Goal: Task Accomplishment & Management: Complete application form

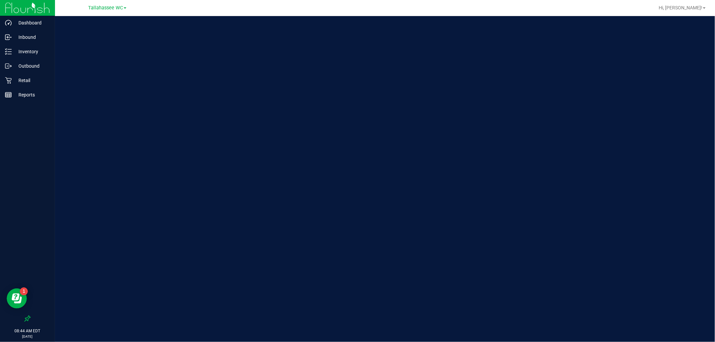
click at [103, 10] on link "Tallahassee WC" at bounding box center [107, 7] width 38 height 6
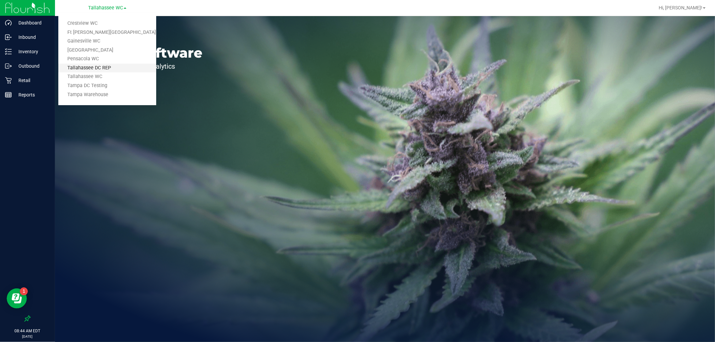
click at [112, 64] on link "Tallahassee DC REP" at bounding box center [107, 68] width 98 height 9
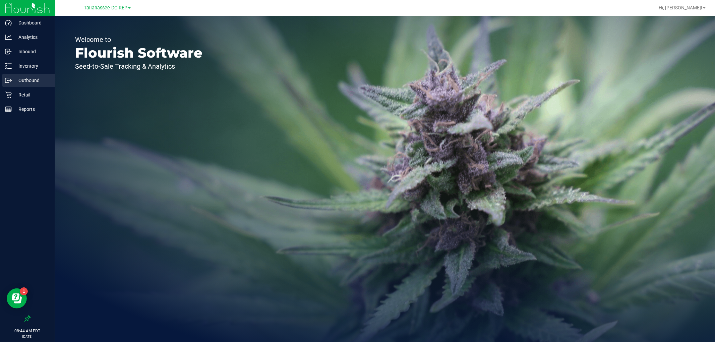
click at [30, 78] on p "Outbound" at bounding box center [32, 80] width 40 height 8
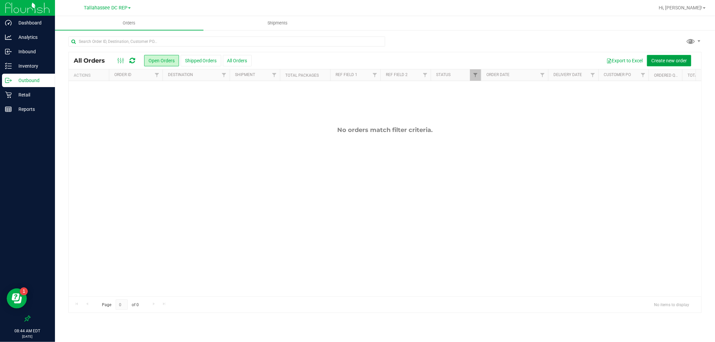
click at [655, 58] on span "Create new order" at bounding box center [670, 60] width 36 height 5
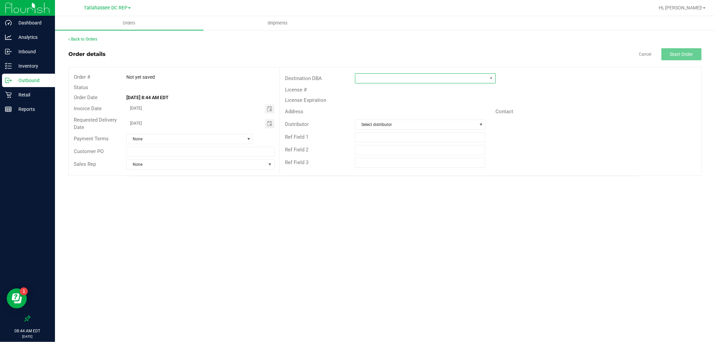
click at [366, 79] on span at bounding box center [422, 78] width 132 height 9
type input "talla"
click at [375, 123] on li "Tallahassee WC" at bounding box center [426, 118] width 140 height 11
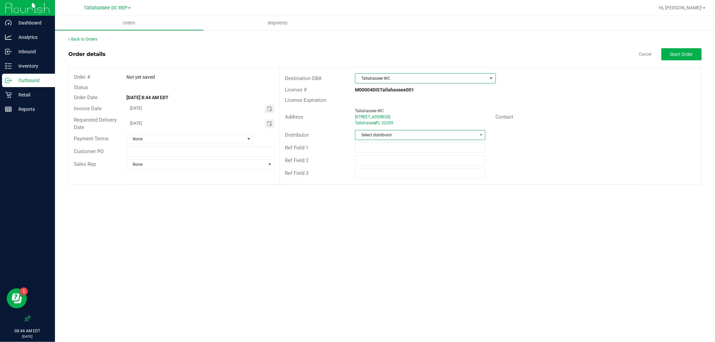
click at [394, 136] on span "Select distributor" at bounding box center [416, 134] width 121 height 9
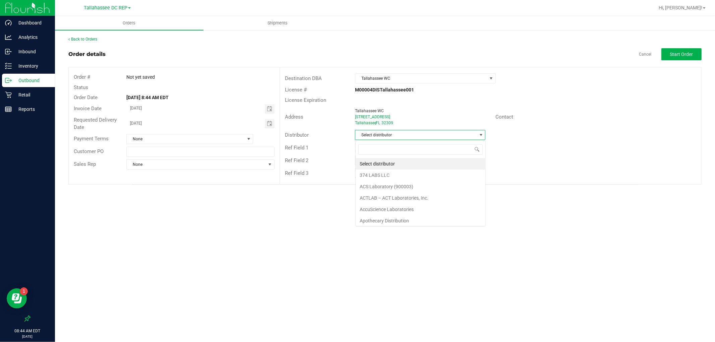
scroll to position [10, 130]
type input "tall"
click at [394, 162] on li "Tallahassee DC REP" at bounding box center [421, 163] width 130 height 11
click at [680, 58] on button "Start Order" at bounding box center [682, 54] width 40 height 12
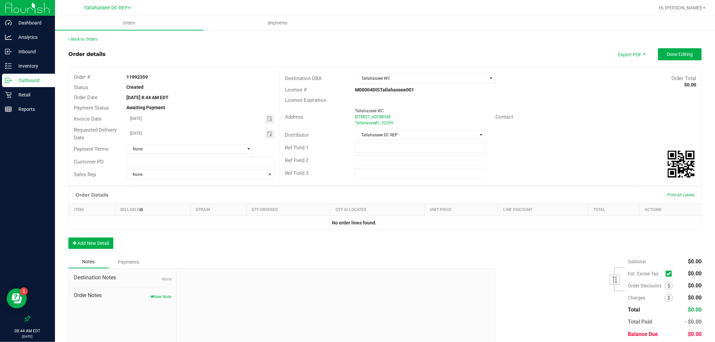
click at [21, 80] on p "Outbound" at bounding box center [32, 80] width 40 height 8
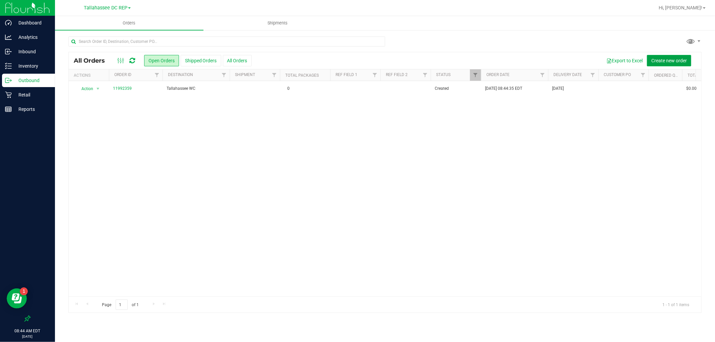
click at [673, 61] on span "Create new order" at bounding box center [670, 60] width 36 height 5
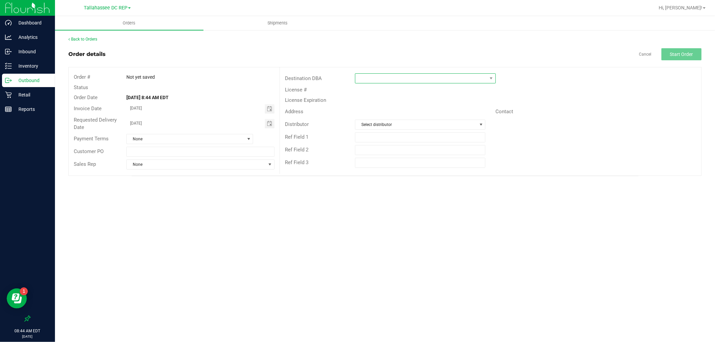
click at [464, 73] on span at bounding box center [425, 78] width 141 height 10
type input "pensa"
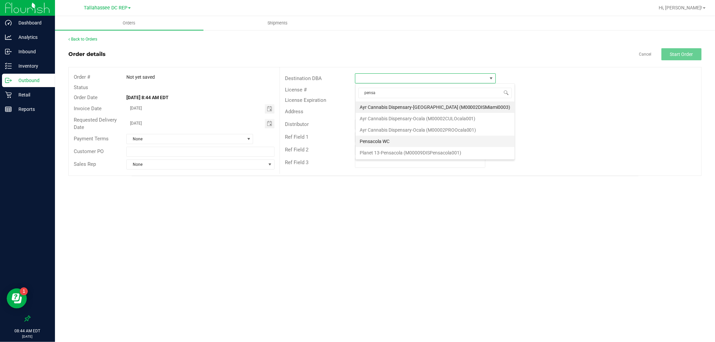
click at [381, 140] on li "Pensacola WC" at bounding box center [435, 141] width 159 height 11
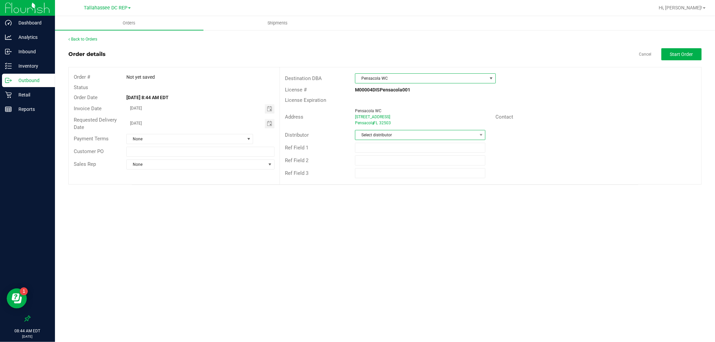
click at [388, 139] on span "Select distributor" at bounding box center [416, 134] width 121 height 9
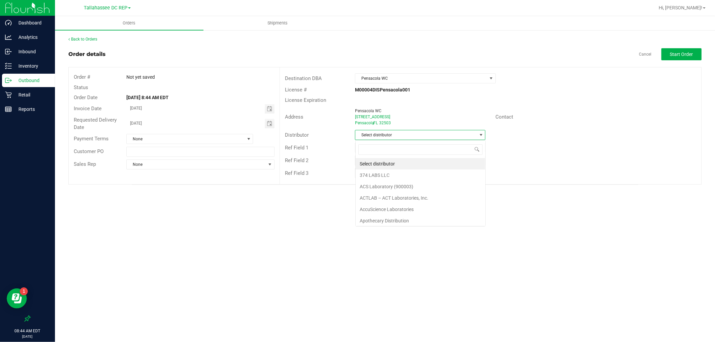
scroll to position [10, 130]
type input "tall"
click at [396, 162] on li "Tallahassee DC REP" at bounding box center [421, 163] width 130 height 11
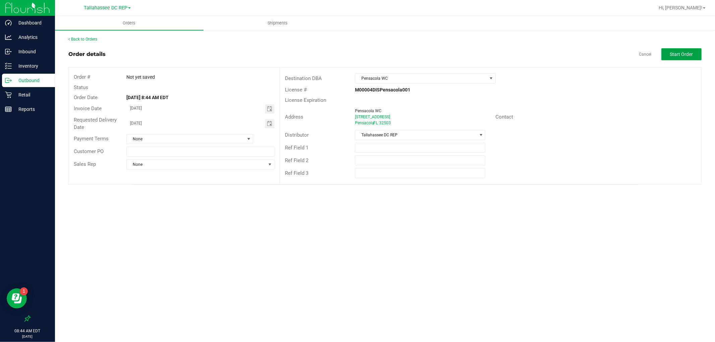
click at [687, 51] on button "Start Order" at bounding box center [682, 54] width 40 height 12
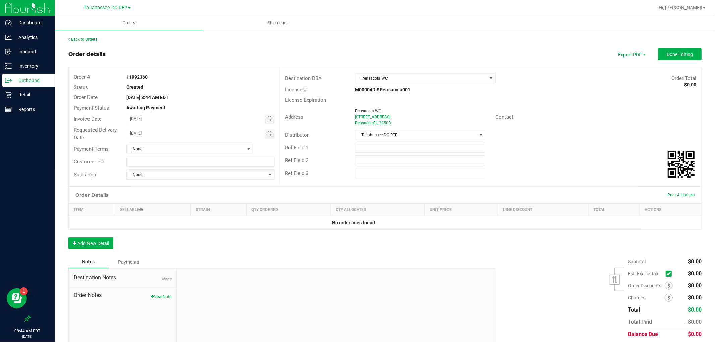
click at [40, 82] on p "Outbound" at bounding box center [32, 80] width 40 height 8
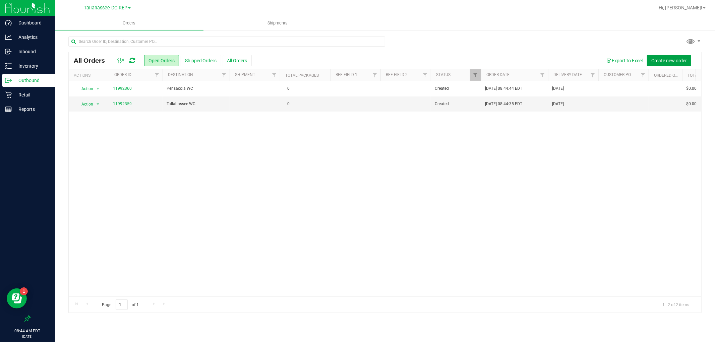
click at [657, 60] on span "Create new order" at bounding box center [670, 60] width 36 height 5
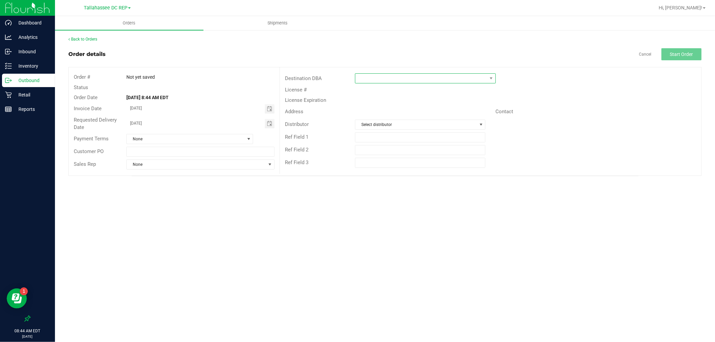
click at [441, 78] on span at bounding box center [422, 78] width 132 height 9
type input "pana"
click at [422, 108] on li "[GEOGRAPHIC_DATA]" at bounding box center [431, 107] width 150 height 11
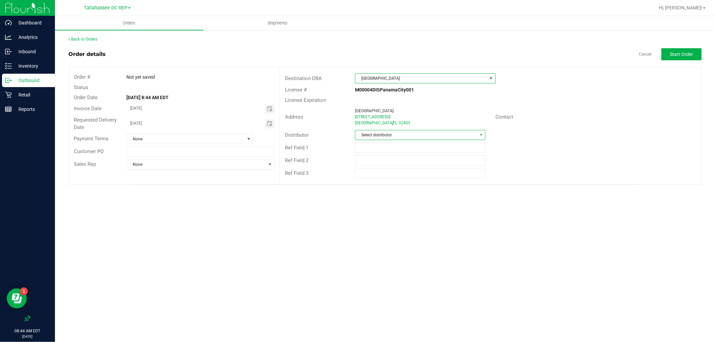
click at [417, 134] on span "Select distributor" at bounding box center [416, 134] width 121 height 9
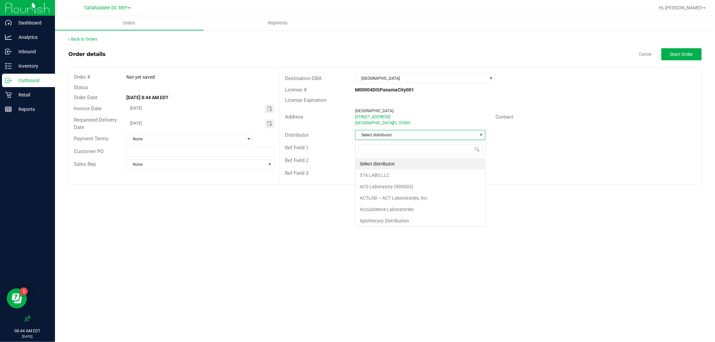
scroll to position [10, 130]
type input "tall"
click at [416, 160] on li "Tallahassee DC REP" at bounding box center [421, 163] width 130 height 11
click at [700, 52] on button "Start Order" at bounding box center [682, 54] width 40 height 12
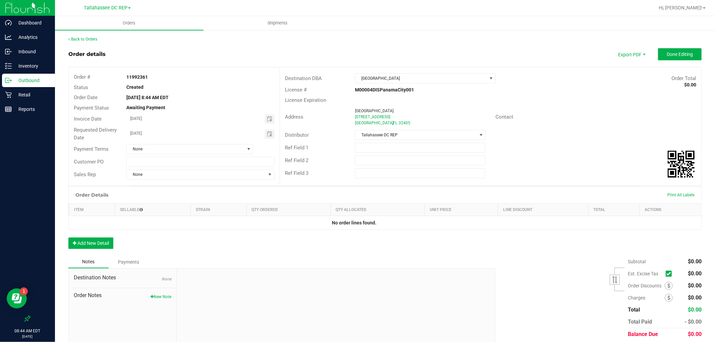
click at [39, 77] on p "Outbound" at bounding box center [32, 80] width 40 height 8
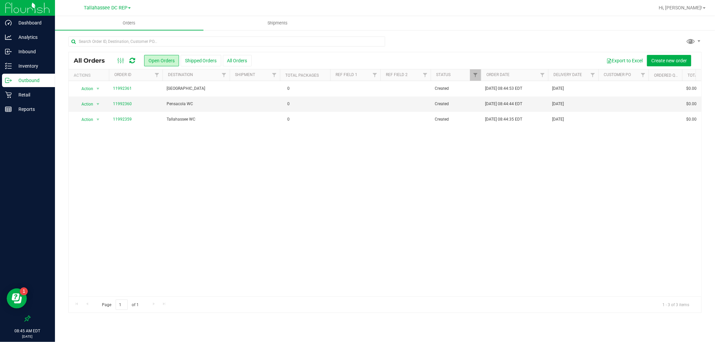
click at [655, 54] on div "All Orders Open Orders Shipped Orders All Orders Export to Excel Create new ord…" at bounding box center [385, 60] width 633 height 17
click at [655, 58] on span "Create new order" at bounding box center [670, 60] width 36 height 5
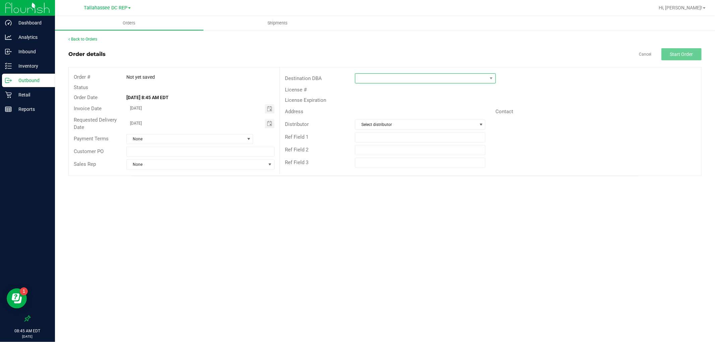
click at [435, 77] on span at bounding box center [422, 78] width 132 height 9
type input "ft"
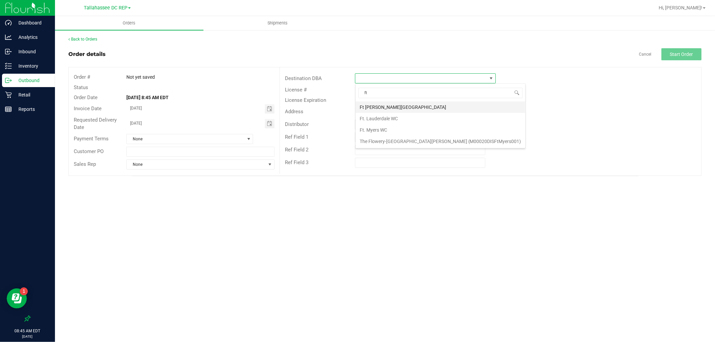
click at [389, 105] on li "Ft [PERSON_NAME][GEOGRAPHIC_DATA]" at bounding box center [441, 107] width 170 height 11
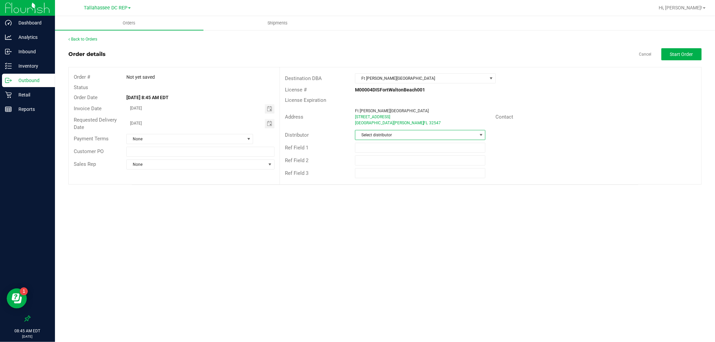
click at [390, 136] on span "Select distributor" at bounding box center [416, 134] width 121 height 9
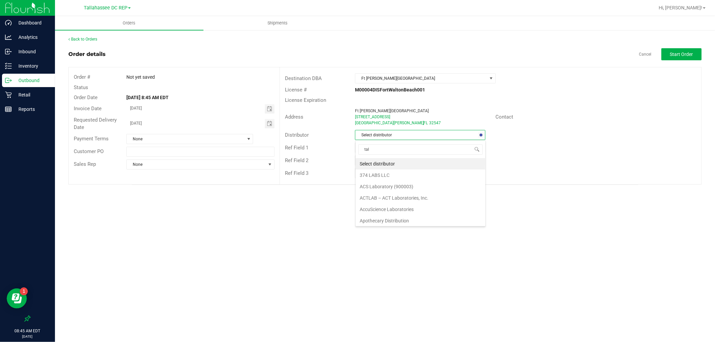
type input "tall"
click at [390, 162] on li "Tallahassee DC REP" at bounding box center [421, 163] width 130 height 11
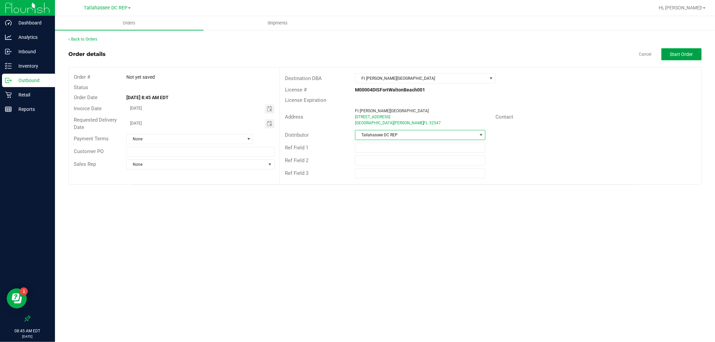
click at [682, 59] on button "Start Order" at bounding box center [682, 54] width 40 height 12
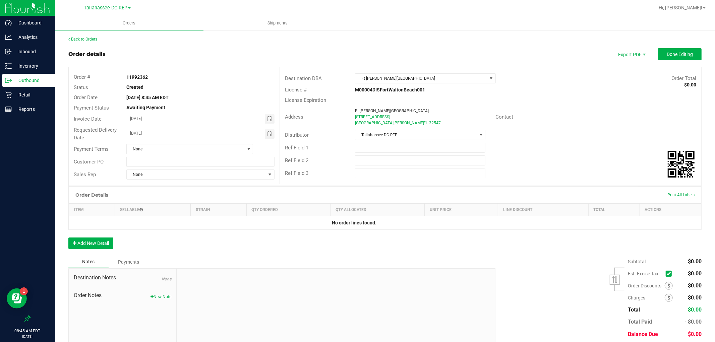
click at [29, 82] on p "Outbound" at bounding box center [32, 80] width 40 height 8
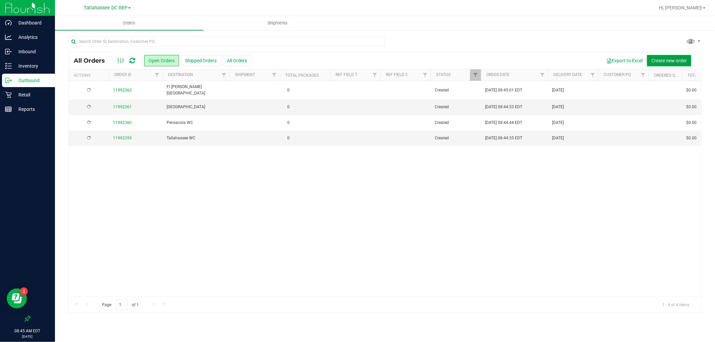
click at [680, 63] on button "Create new order" at bounding box center [669, 60] width 44 height 11
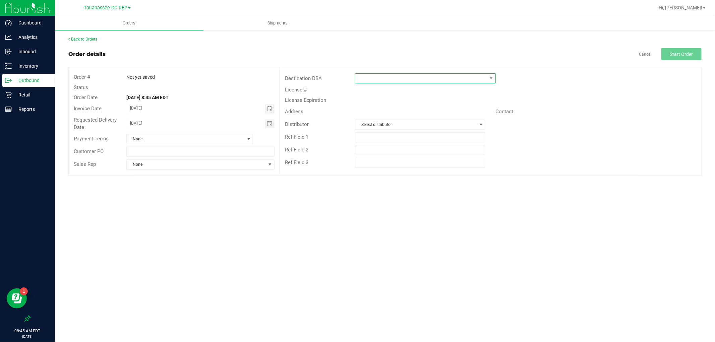
click at [403, 82] on span at bounding box center [422, 78] width 132 height 9
type input "crest"
click at [407, 106] on li "Crestview WC" at bounding box center [426, 107] width 140 height 11
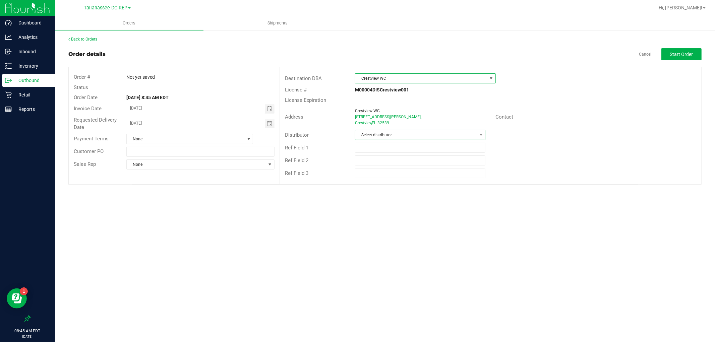
click at [410, 133] on span "Select distributor" at bounding box center [416, 134] width 121 height 9
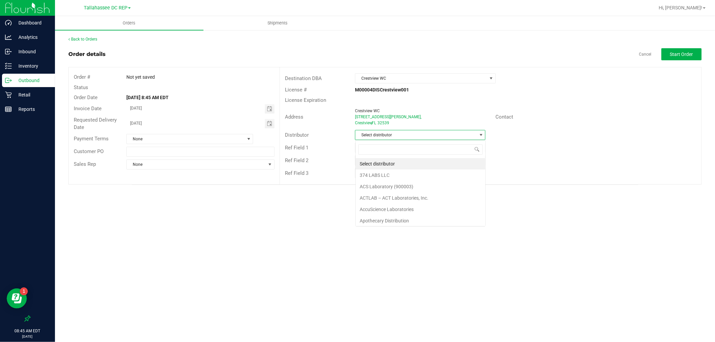
scroll to position [10, 130]
type input "tal"
click at [408, 162] on li "Tallahassee DC REP" at bounding box center [421, 163] width 130 height 11
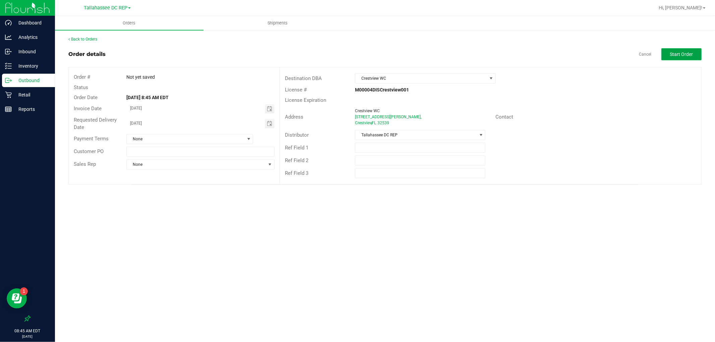
click at [694, 53] on button "Start Order" at bounding box center [682, 54] width 40 height 12
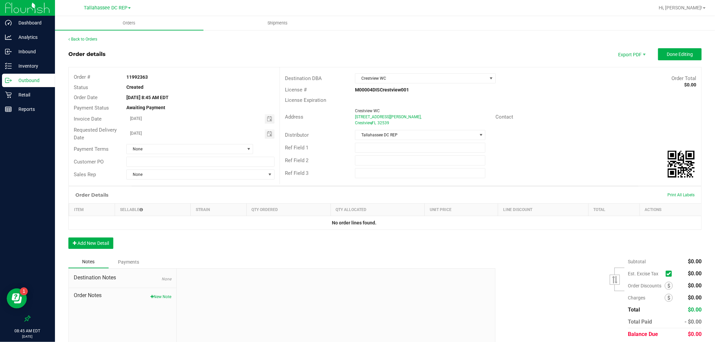
click at [35, 75] on div "Outbound" at bounding box center [28, 80] width 53 height 13
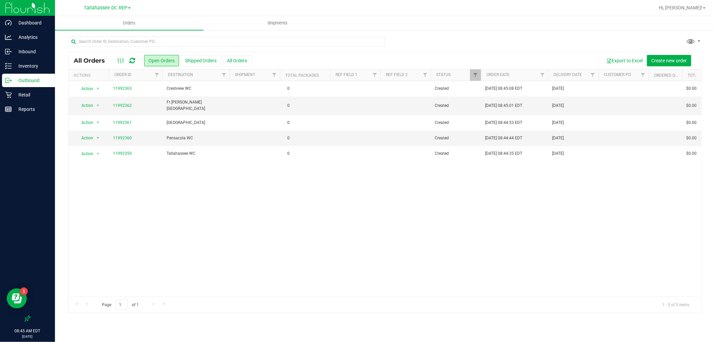
click at [136, 195] on div "Action Action Cancel order Change facility Clone order Edit order Mark as fully…" at bounding box center [385, 189] width 633 height 216
click at [131, 167] on div "Action Action Cancel order Change facility Clone order Edit order Mark as fully…" at bounding box center [385, 189] width 633 height 216
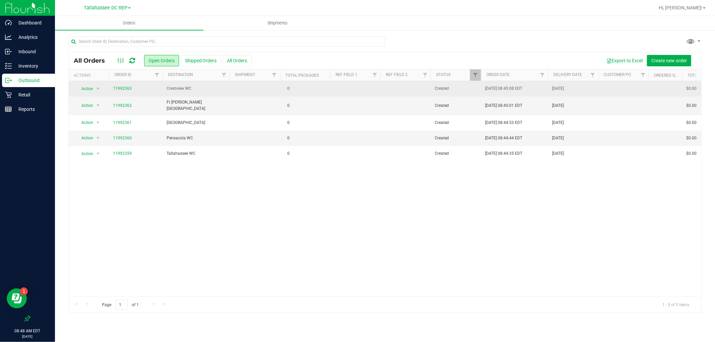
click at [150, 95] on td "11992363" at bounding box center [136, 88] width 54 height 15
click at [222, 94] on td "Crestview WC" at bounding box center [196, 88] width 67 height 15
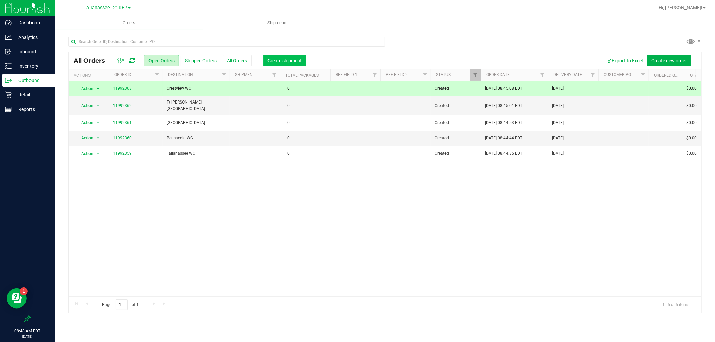
click at [282, 59] on span "Create shipment" at bounding box center [285, 60] width 34 height 5
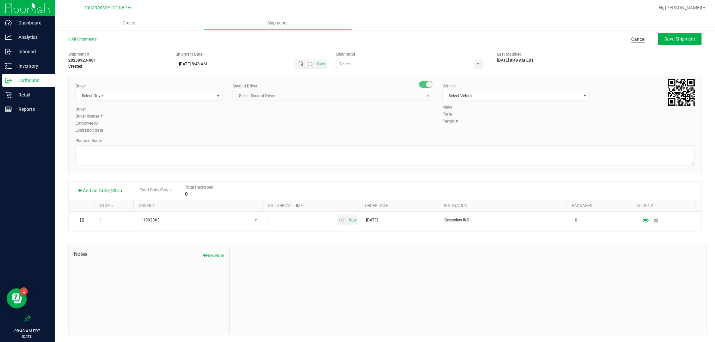
click at [632, 42] on link "Cancel" at bounding box center [639, 39] width 14 height 7
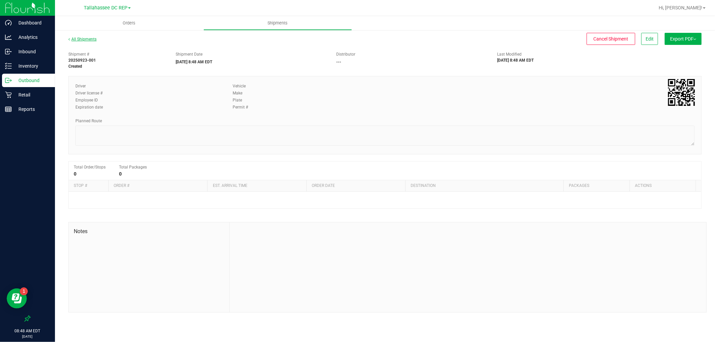
click at [91, 39] on link "All Shipments" at bounding box center [82, 39] width 28 height 5
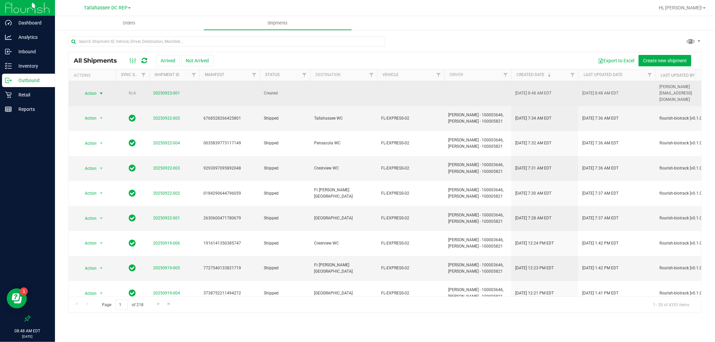
click at [98, 89] on span "select" at bounding box center [101, 93] width 8 height 9
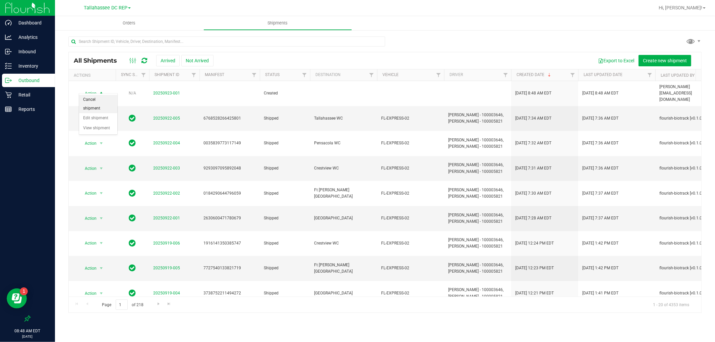
click at [105, 99] on li "Cancel shipment" at bounding box center [98, 104] width 38 height 18
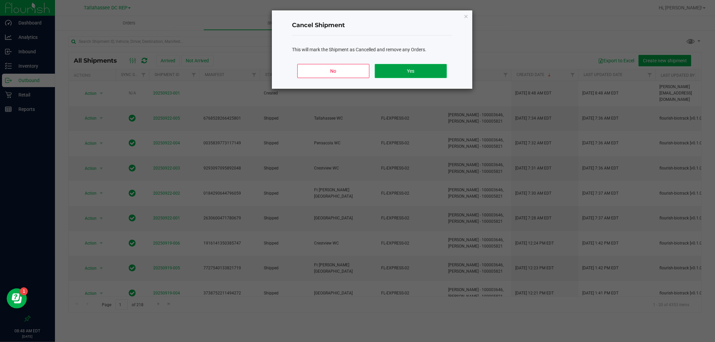
click at [383, 71] on button "Yes" at bounding box center [411, 71] width 72 height 14
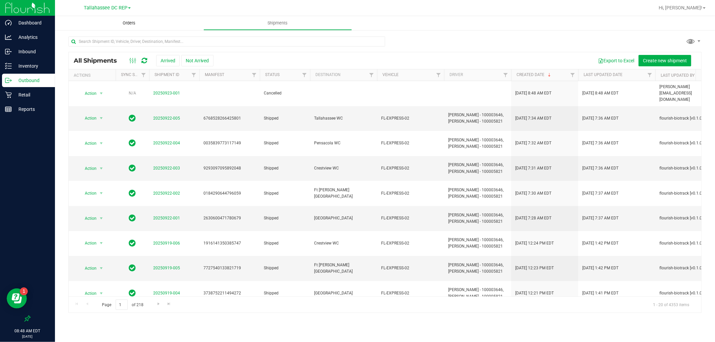
click at [130, 24] on span "Orders" at bounding box center [129, 23] width 31 height 6
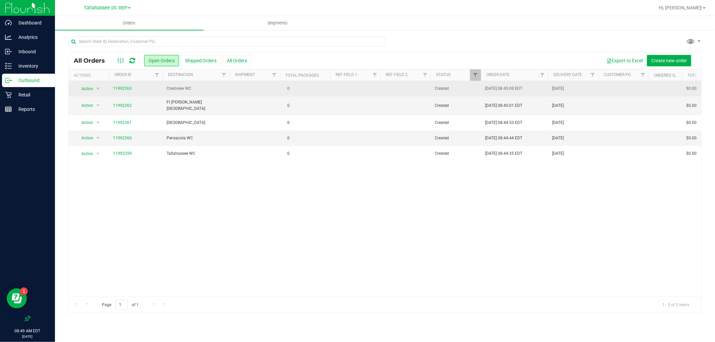
click at [190, 95] on td "Crestview WC" at bounding box center [196, 88] width 67 height 15
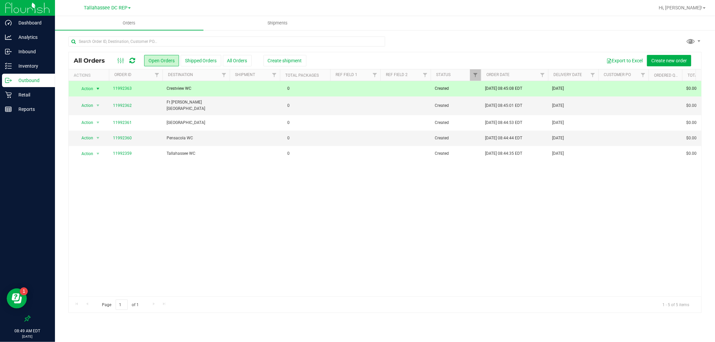
click at [196, 93] on td "Crestview WC" at bounding box center [196, 88] width 67 height 15
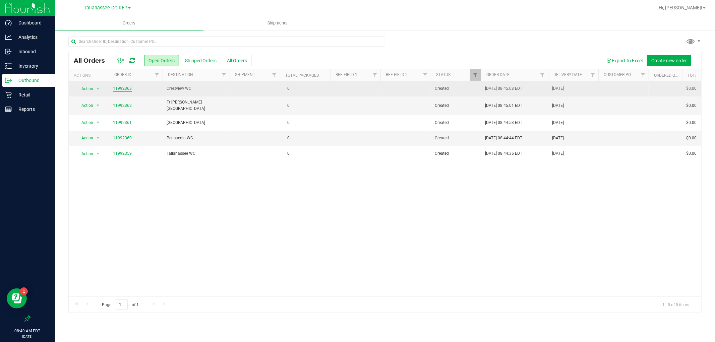
click at [122, 89] on link "11992363" at bounding box center [122, 89] width 19 height 6
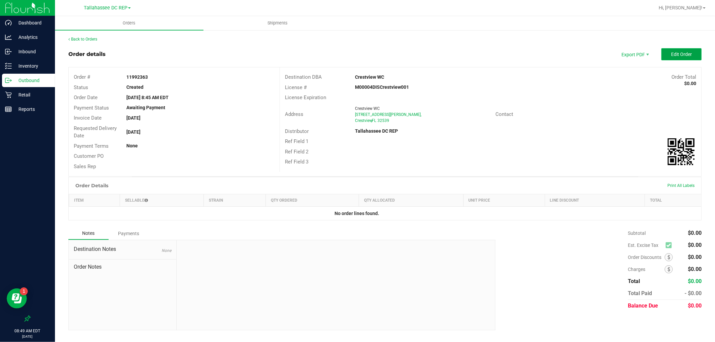
click at [677, 58] on button "Edit Order" at bounding box center [682, 54] width 40 height 12
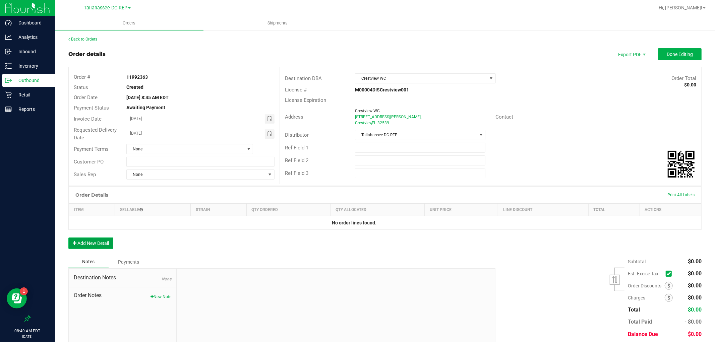
click at [107, 245] on button "Add New Detail" at bounding box center [90, 243] width 45 height 11
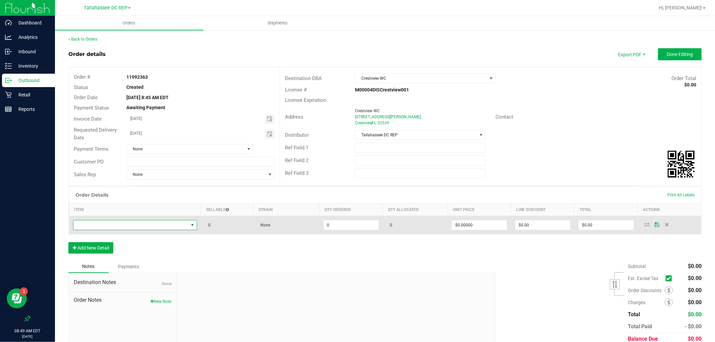
click at [128, 223] on span "NO DATA FOUND" at bounding box center [130, 225] width 115 height 9
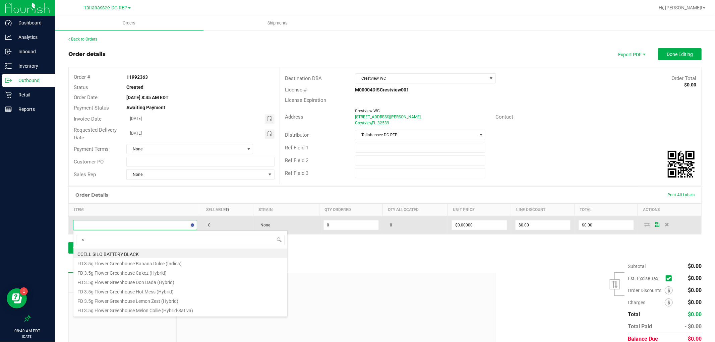
scroll to position [10, 122]
type input "sbag"
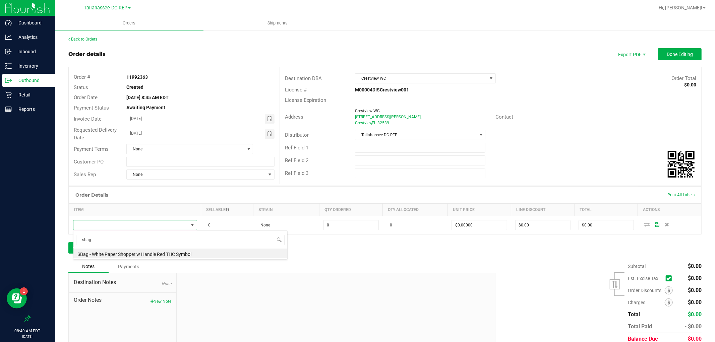
click at [129, 255] on li "SBag - White Paper Shopper w Handle Red THC Symbol" at bounding box center [180, 253] width 214 height 9
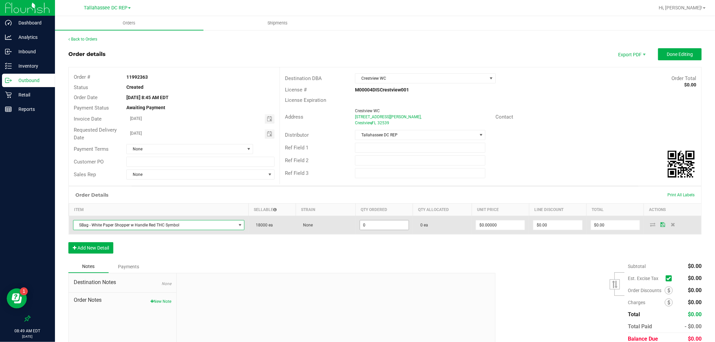
click at [382, 227] on input "0" at bounding box center [384, 225] width 49 height 9
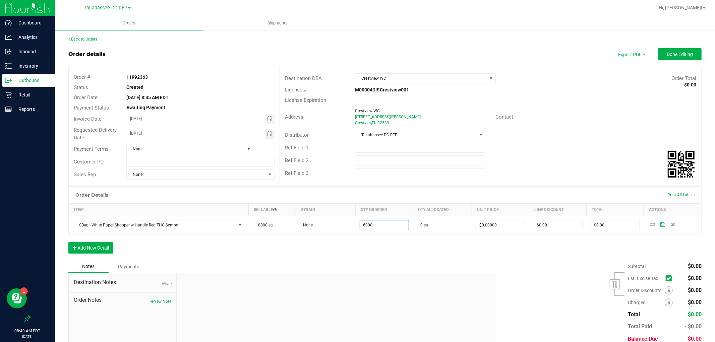
type input "6000 ea"
click at [558, 249] on div "Order Details Print All Labels Item Sellable Strain Qty Ordered Qty Allocated U…" at bounding box center [385, 223] width 634 height 74
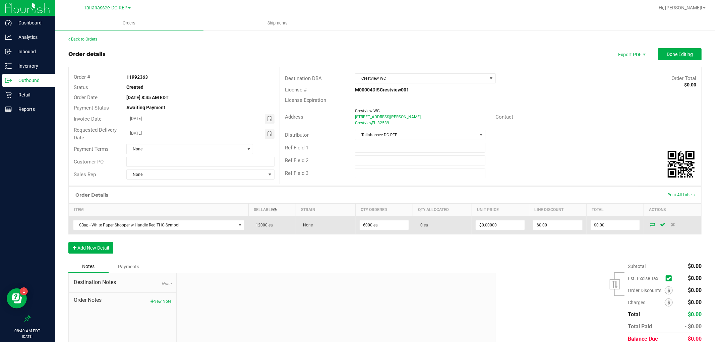
click at [651, 225] on icon at bounding box center [653, 225] width 5 height 4
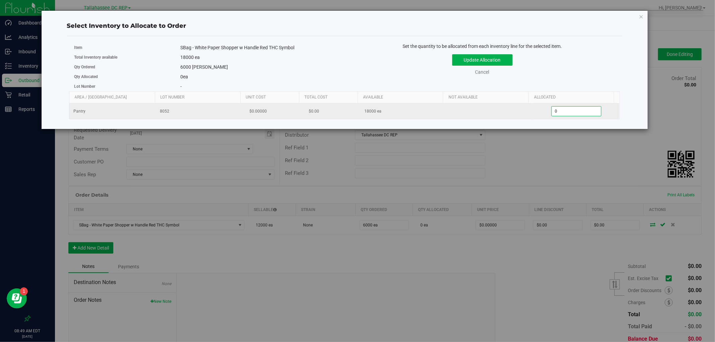
click at [553, 112] on span "0 0" at bounding box center [577, 111] width 50 height 10
click at [553, 112] on input "0" at bounding box center [576, 111] width 49 height 9
type input "6000"
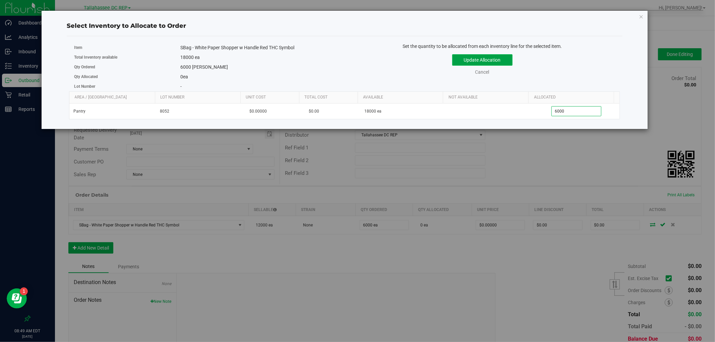
type input "6,000"
click at [485, 60] on button "Update Allocation" at bounding box center [482, 59] width 60 height 11
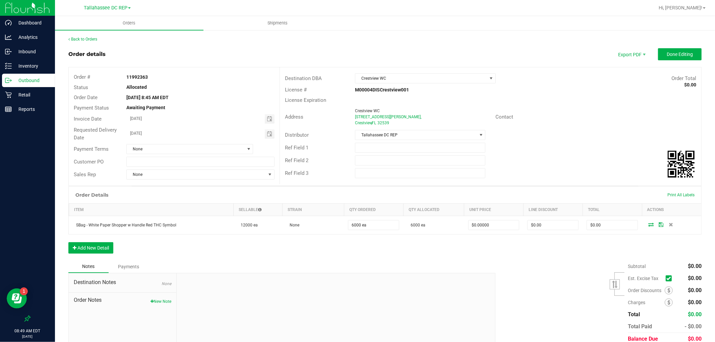
click at [44, 82] on p "Outbound" at bounding box center [32, 80] width 40 height 8
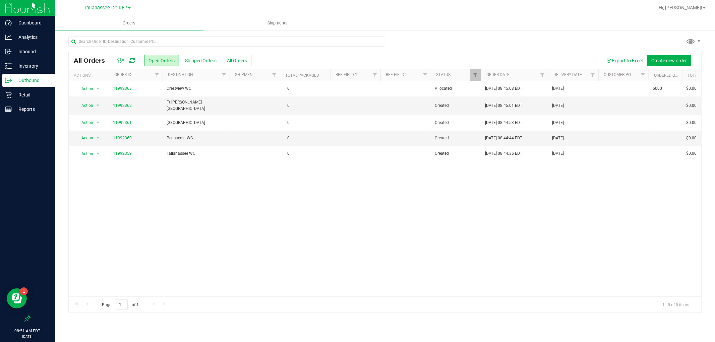
click at [323, 202] on div "Action Action Cancel order Clone order Edit order Mark as fully paid Order audi…" at bounding box center [385, 189] width 633 height 216
